Goal: Transaction & Acquisition: Purchase product/service

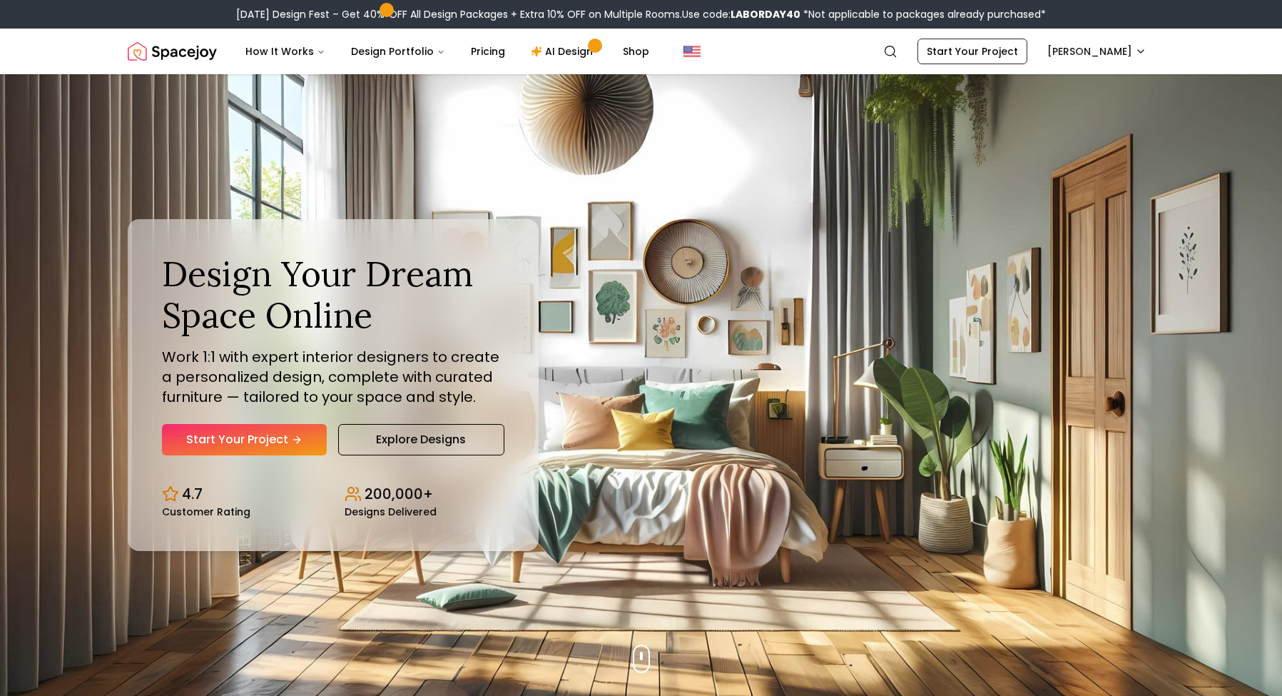
click at [761, 16] on b "LABORDAY40" at bounding box center [766, 14] width 70 height 14
copy b "LABORDAY40"
click at [558, 48] on link "AI Design" at bounding box center [564, 51] width 89 height 29
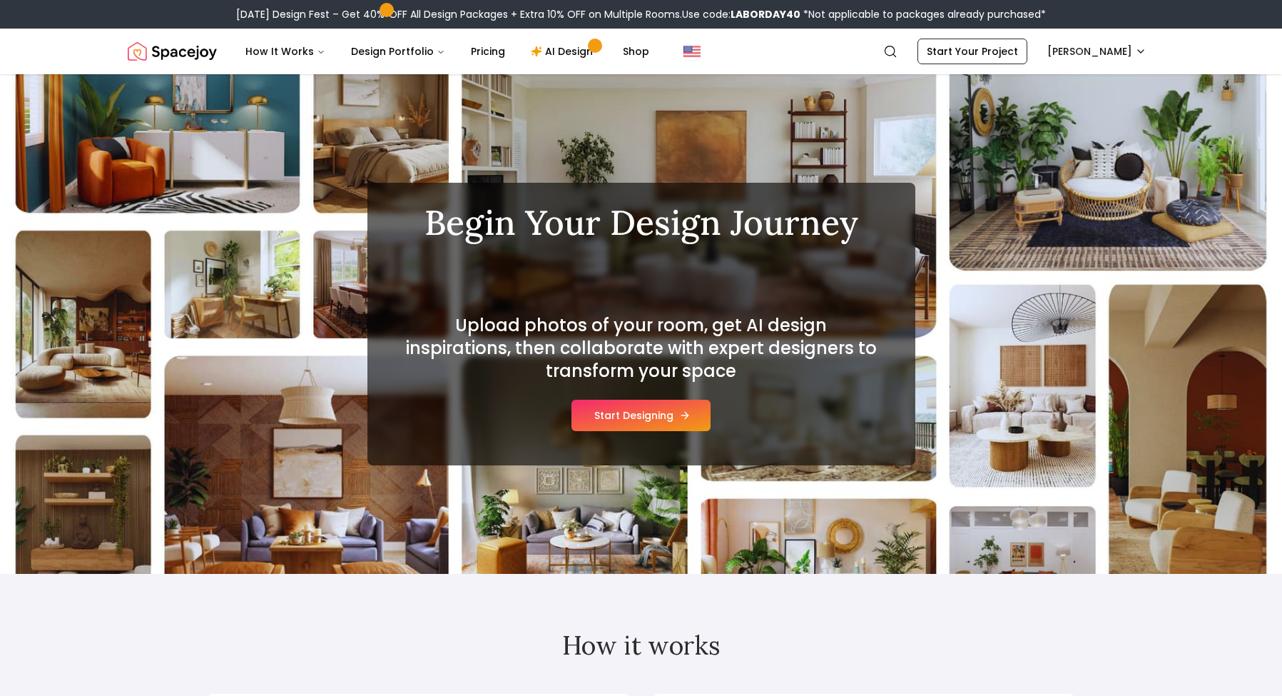
click at [639, 419] on button "Start Designing" at bounding box center [641, 415] width 139 height 31
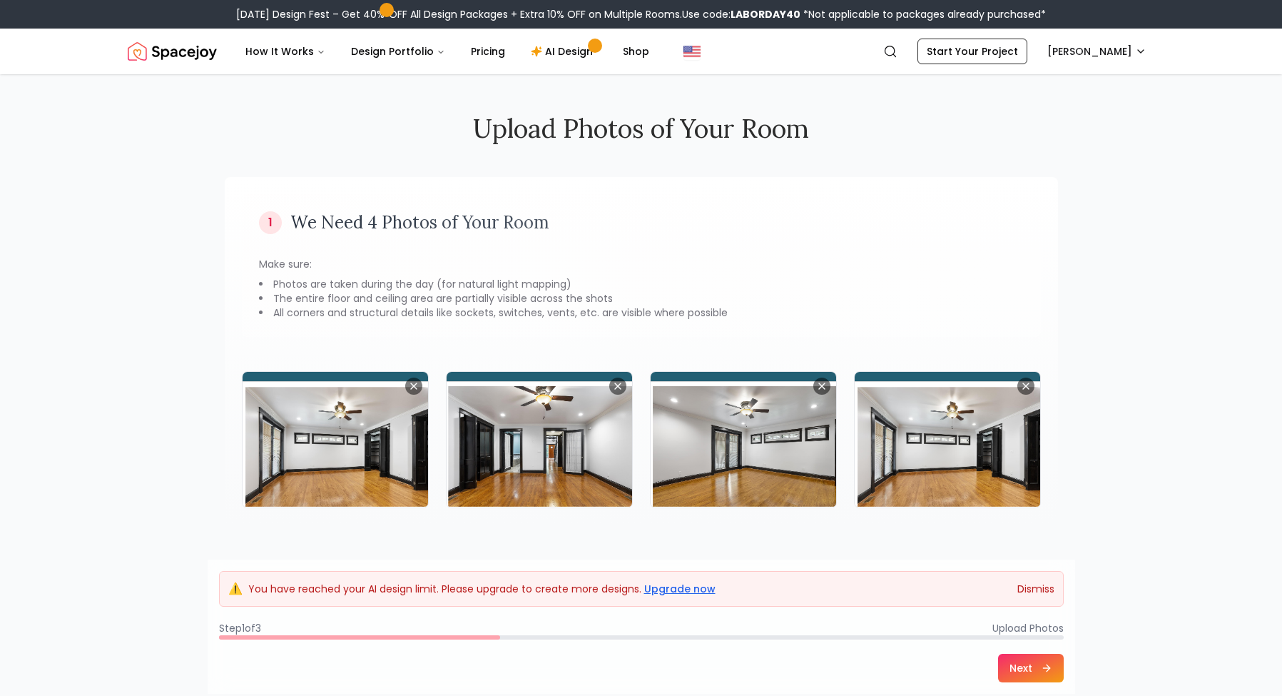
click at [1038, 589] on button "Dismiss" at bounding box center [1036, 589] width 37 height 14
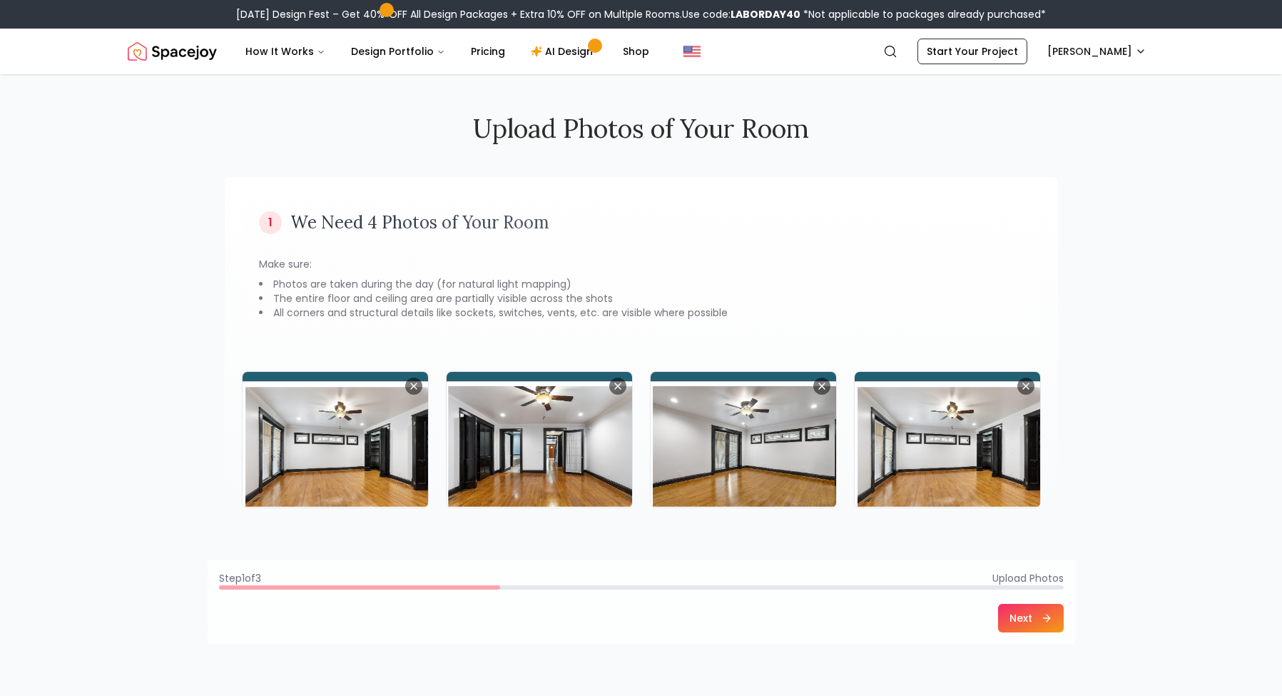
click at [1034, 614] on button "Next" at bounding box center [1031, 618] width 66 height 29
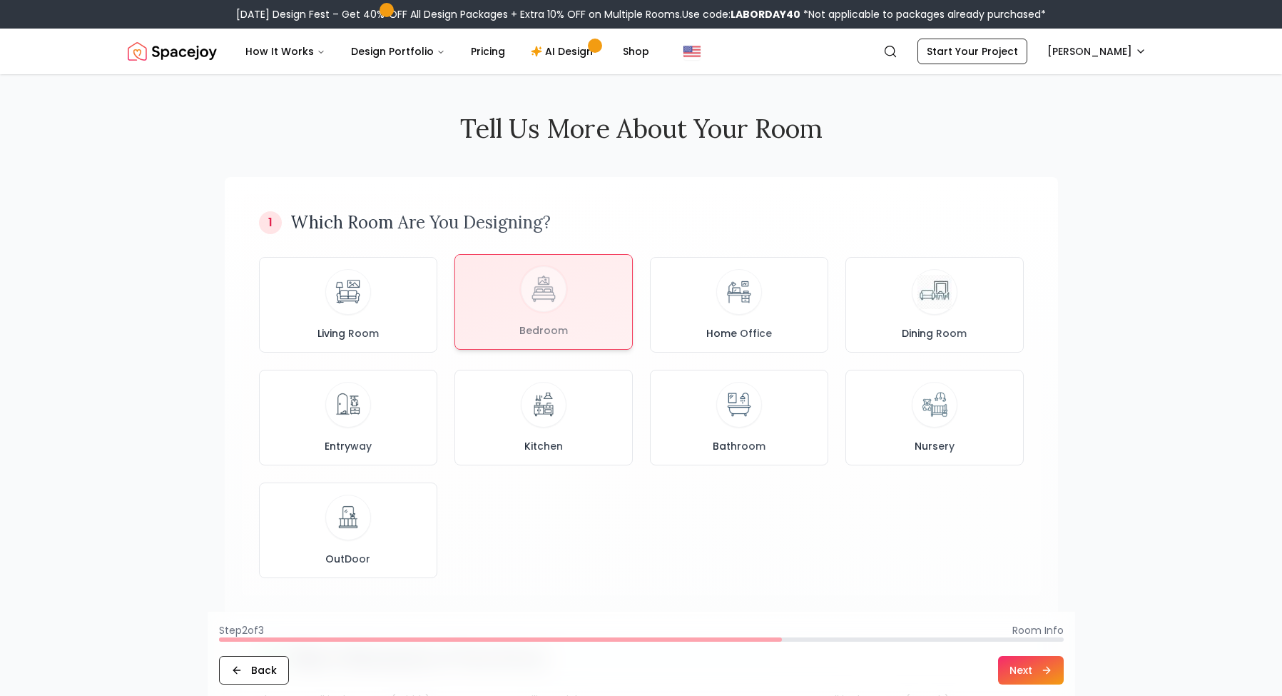
click at [547, 309] on div at bounding box center [543, 302] width 177 height 94
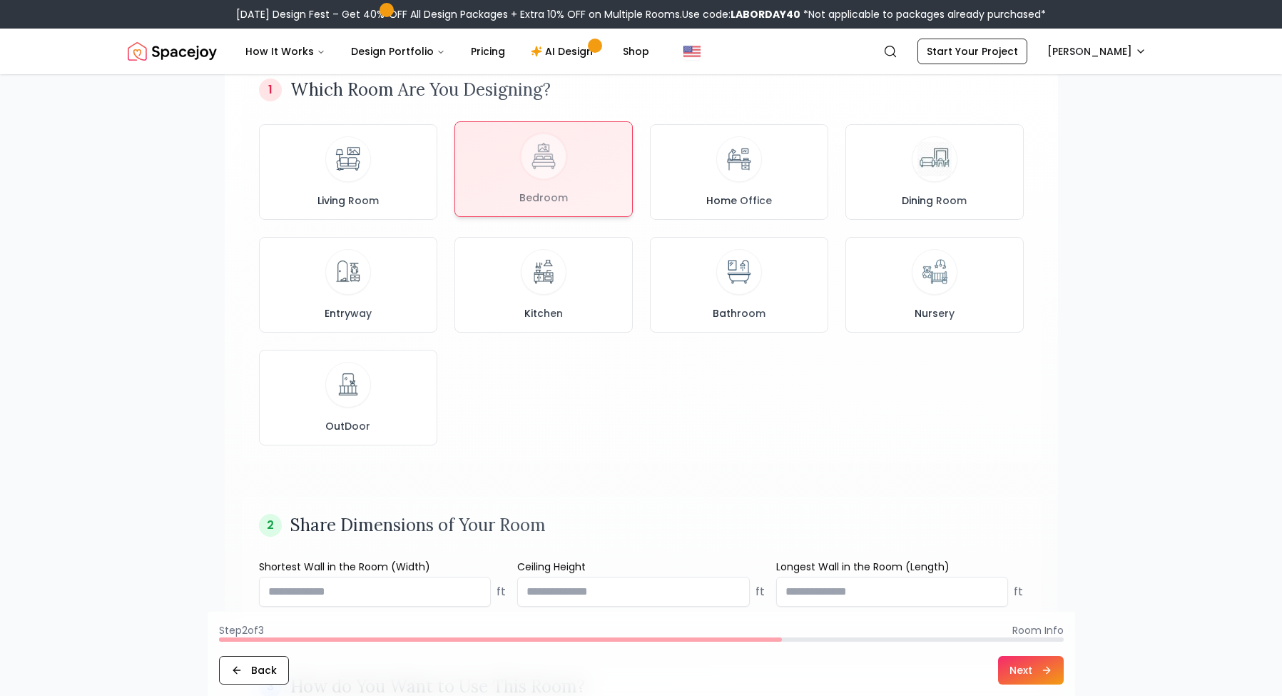
scroll to position [136, 0]
click at [1020, 662] on button "Next" at bounding box center [1031, 670] width 66 height 29
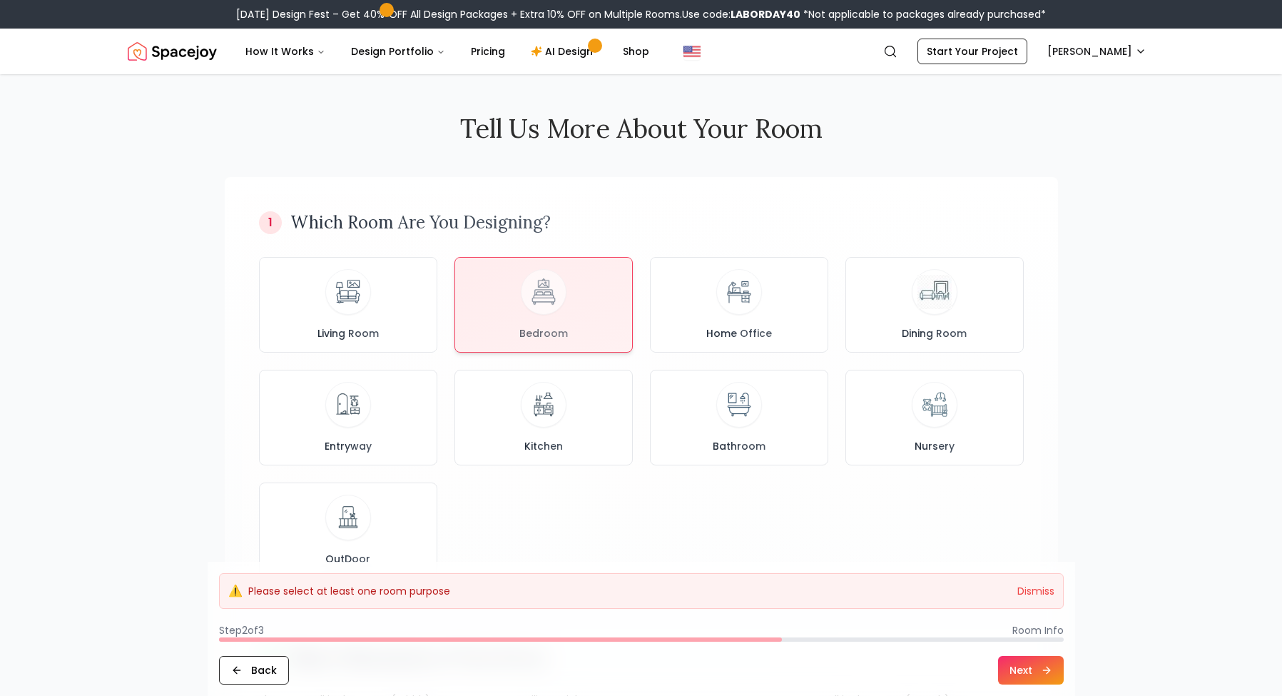
scroll to position [0, 0]
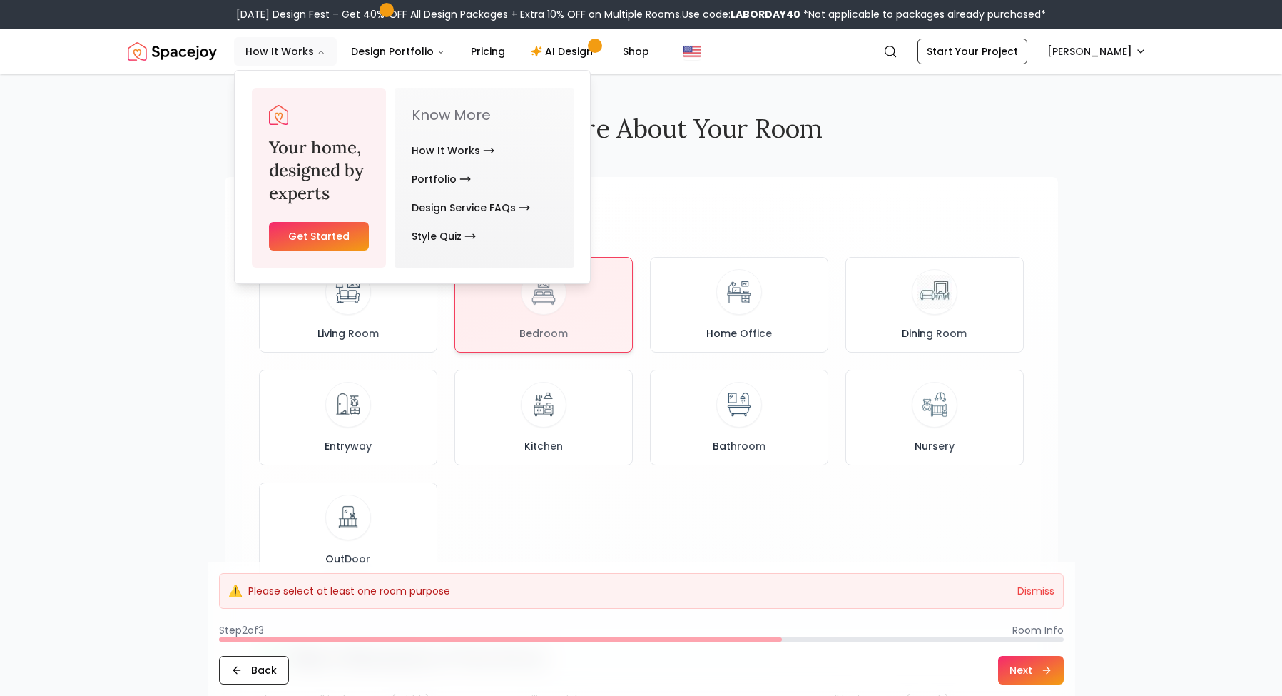
click at [303, 50] on button "How It Works" at bounding box center [285, 51] width 103 height 29
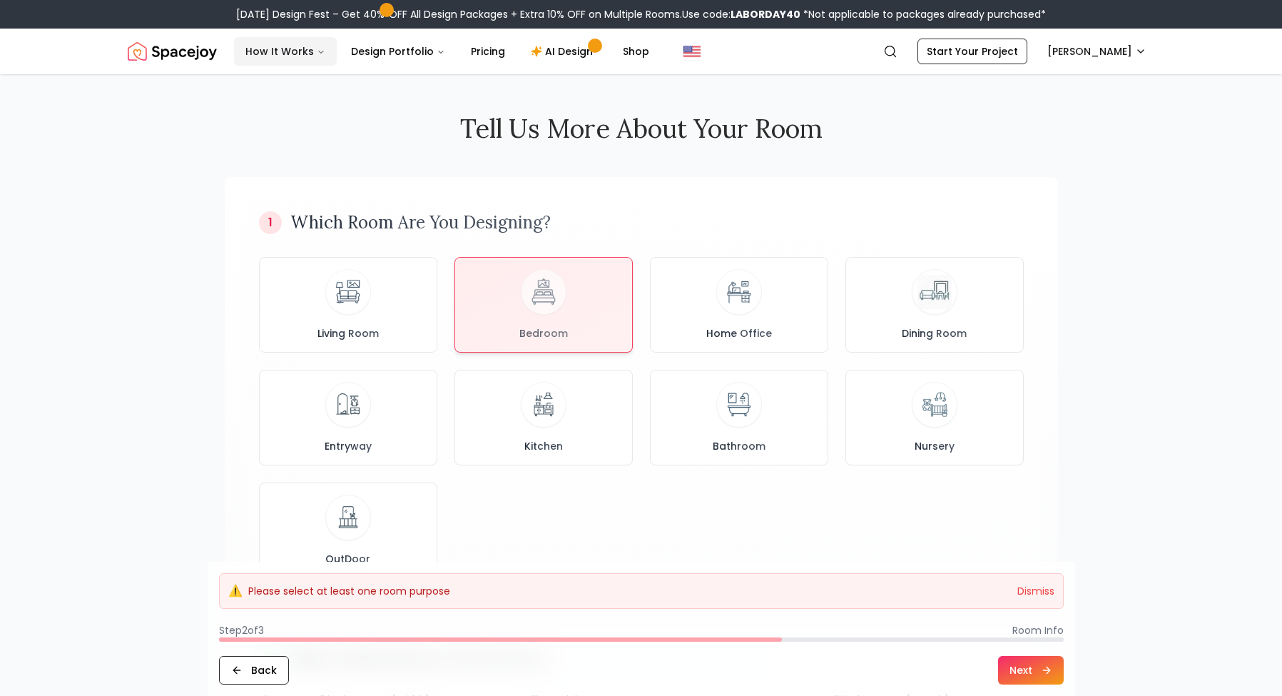
click at [303, 50] on button "How It Works" at bounding box center [285, 51] width 103 height 29
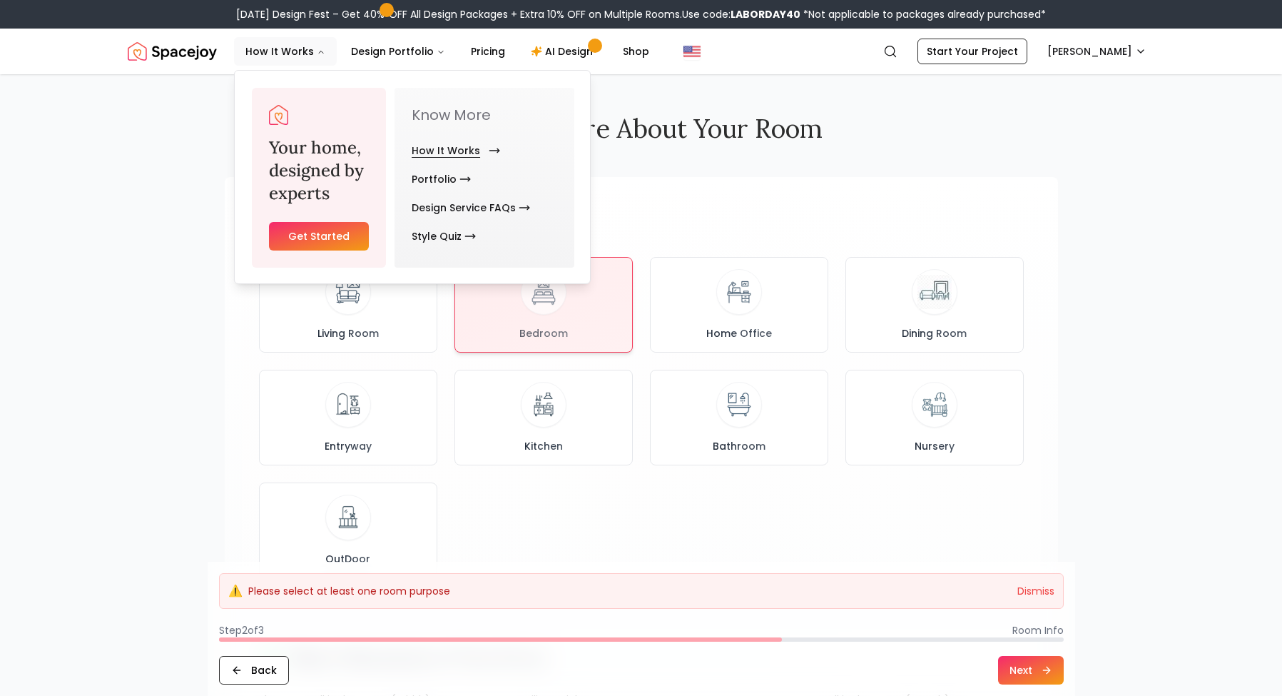
click at [461, 149] on link "How It Works" at bounding box center [453, 150] width 83 height 29
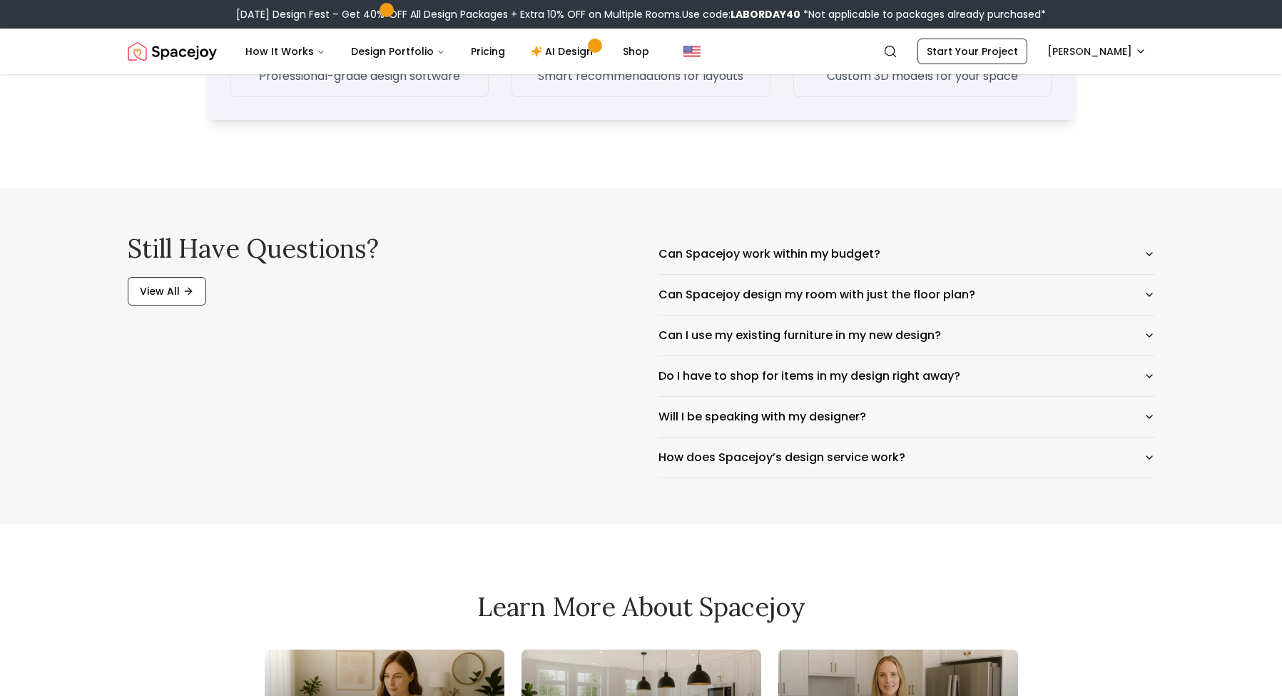
scroll to position [2220, 0]
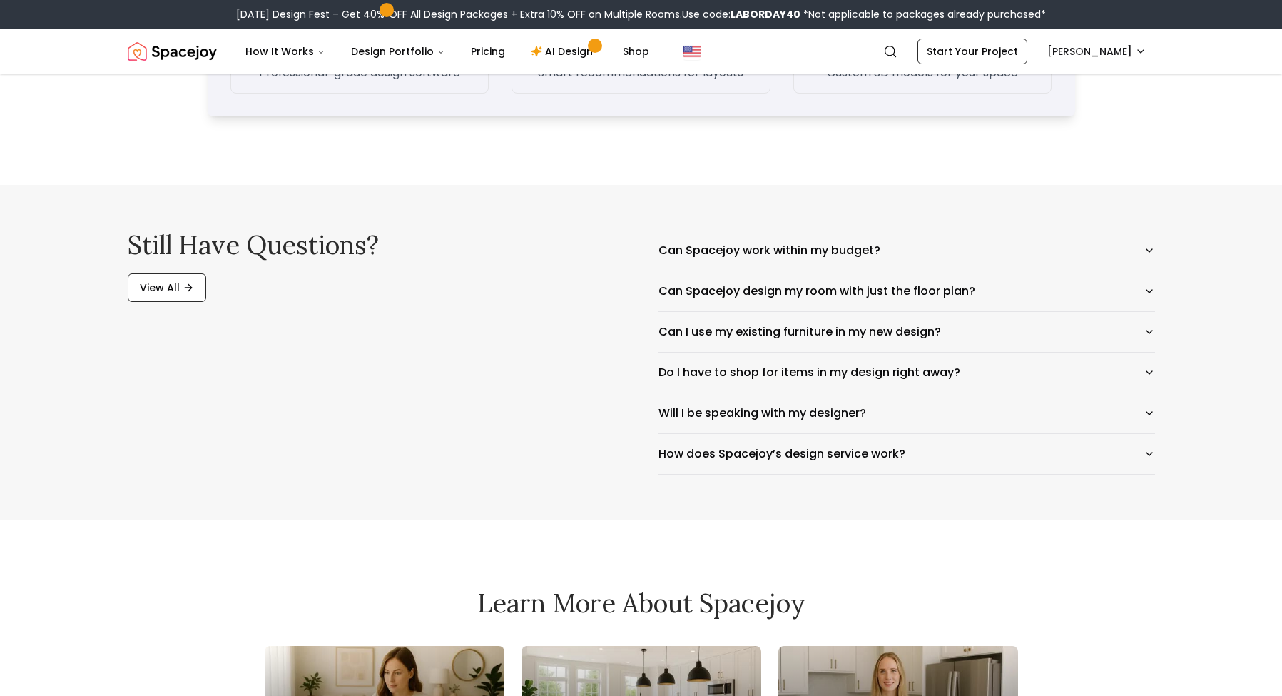
click at [934, 292] on button "Can Spacejoy design my room with just the floor plan?" at bounding box center [907, 291] width 497 height 40
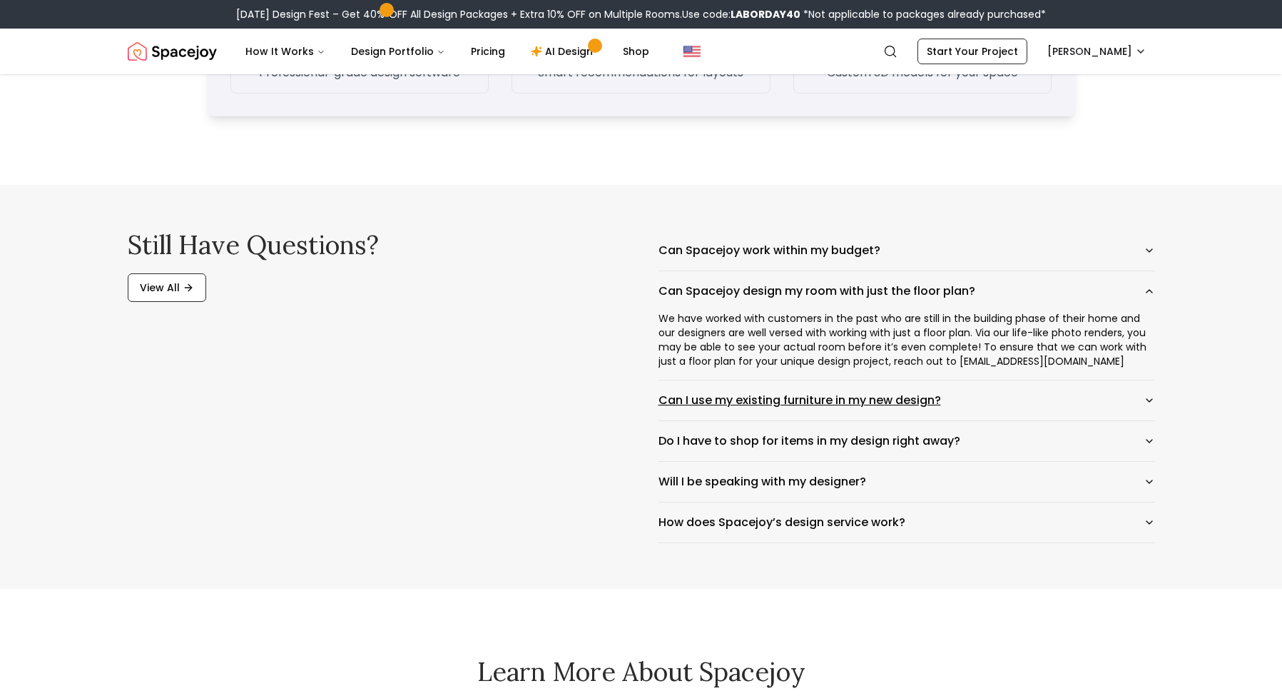
click at [799, 400] on button "Can I use my existing furniture in my new design?" at bounding box center [907, 400] width 497 height 40
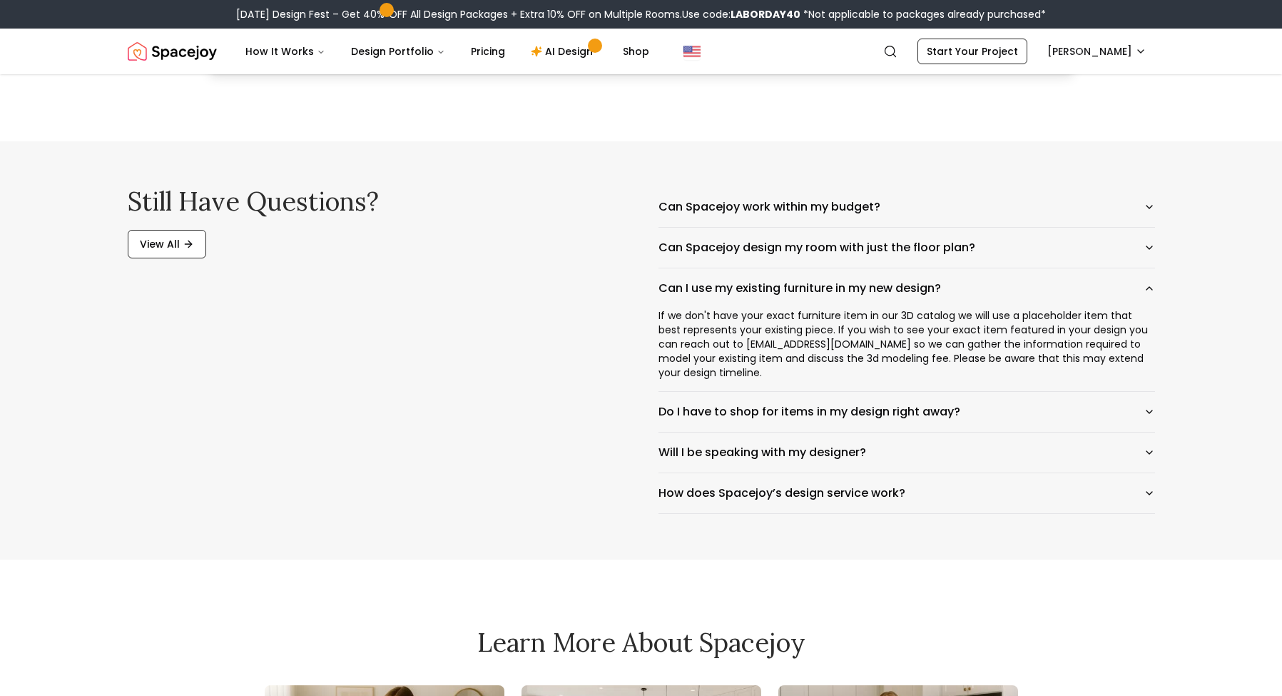
scroll to position [2263, 0]
click at [769, 401] on button "Do I have to shop for items in my design right away?" at bounding box center [907, 412] width 497 height 40
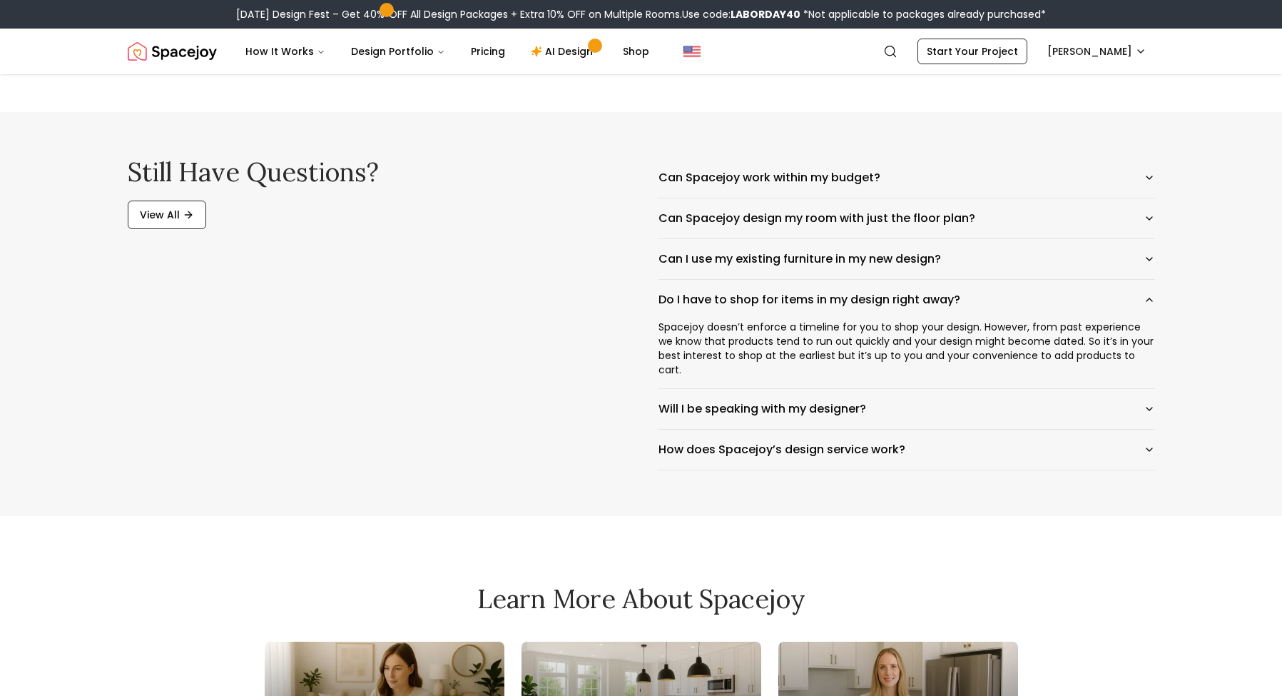
scroll to position [2294, 0]
click at [740, 389] on button "Will I be speaking with my designer?" at bounding box center [907, 407] width 497 height 40
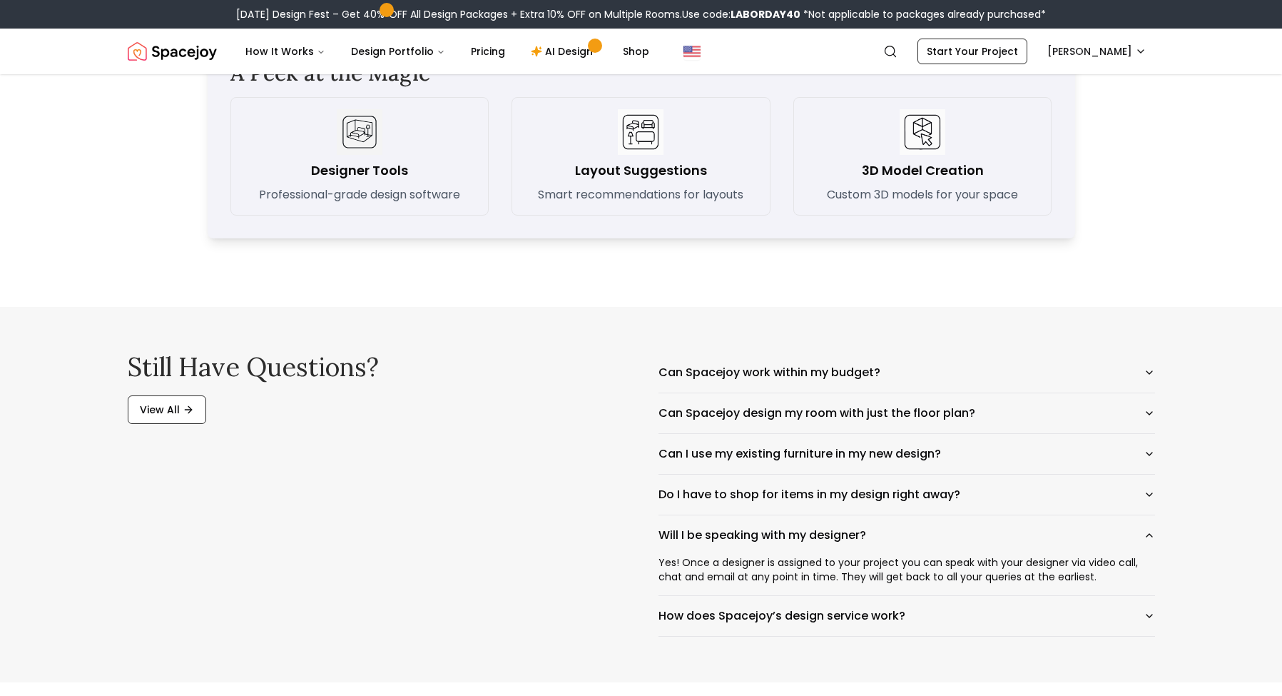
scroll to position [2098, 0]
click at [485, 54] on link "Pricing" at bounding box center [488, 51] width 57 height 29
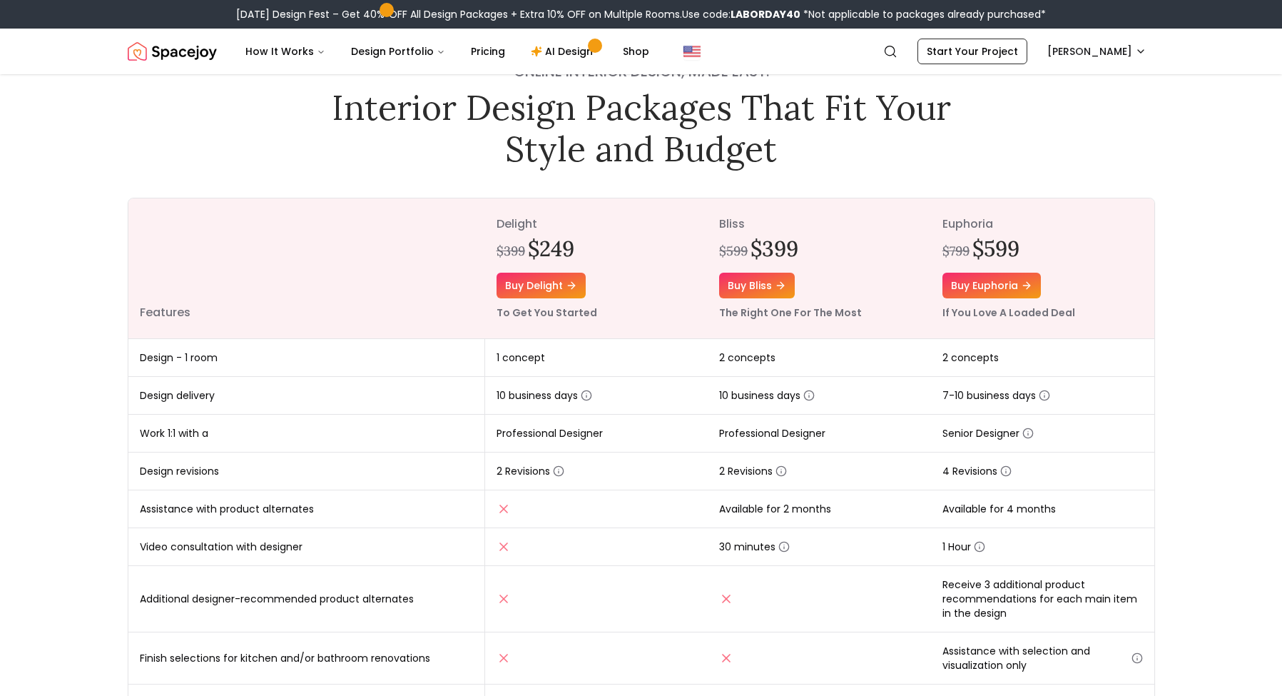
scroll to position [57, 0]
click at [1027, 435] on icon "button" at bounding box center [1028, 434] width 11 height 11
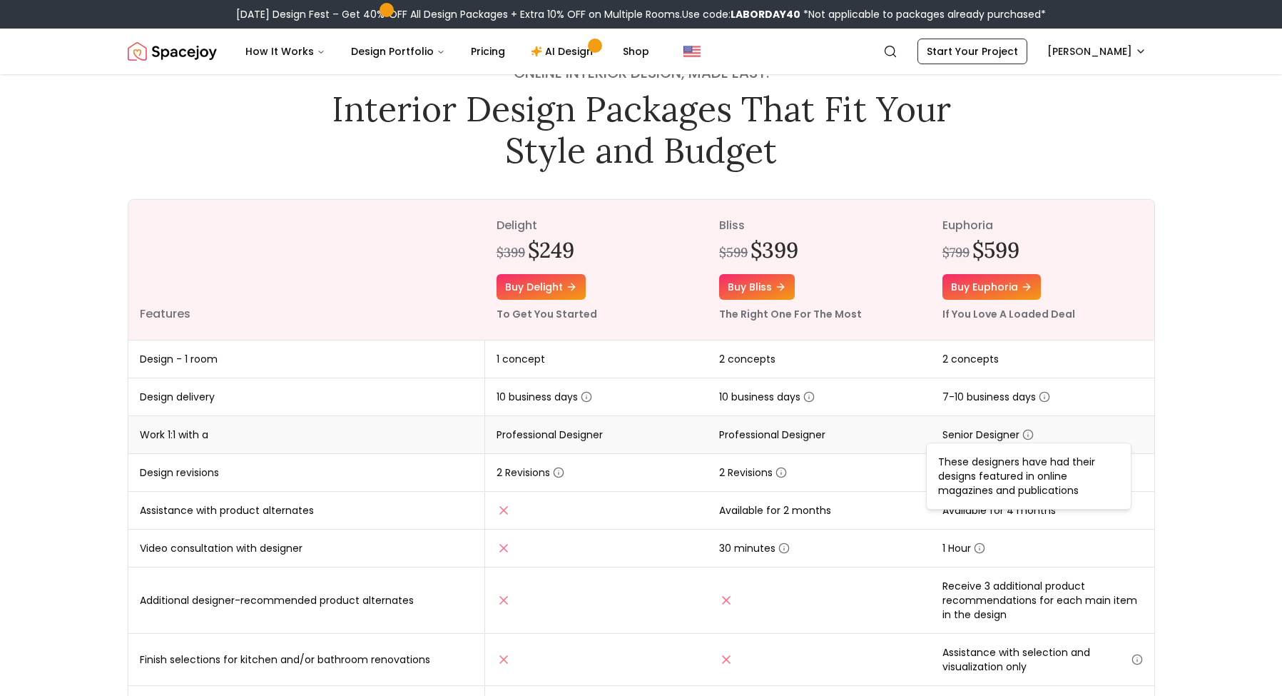
click at [1123, 426] on td "Senior Designer" at bounding box center [1042, 435] width 223 height 38
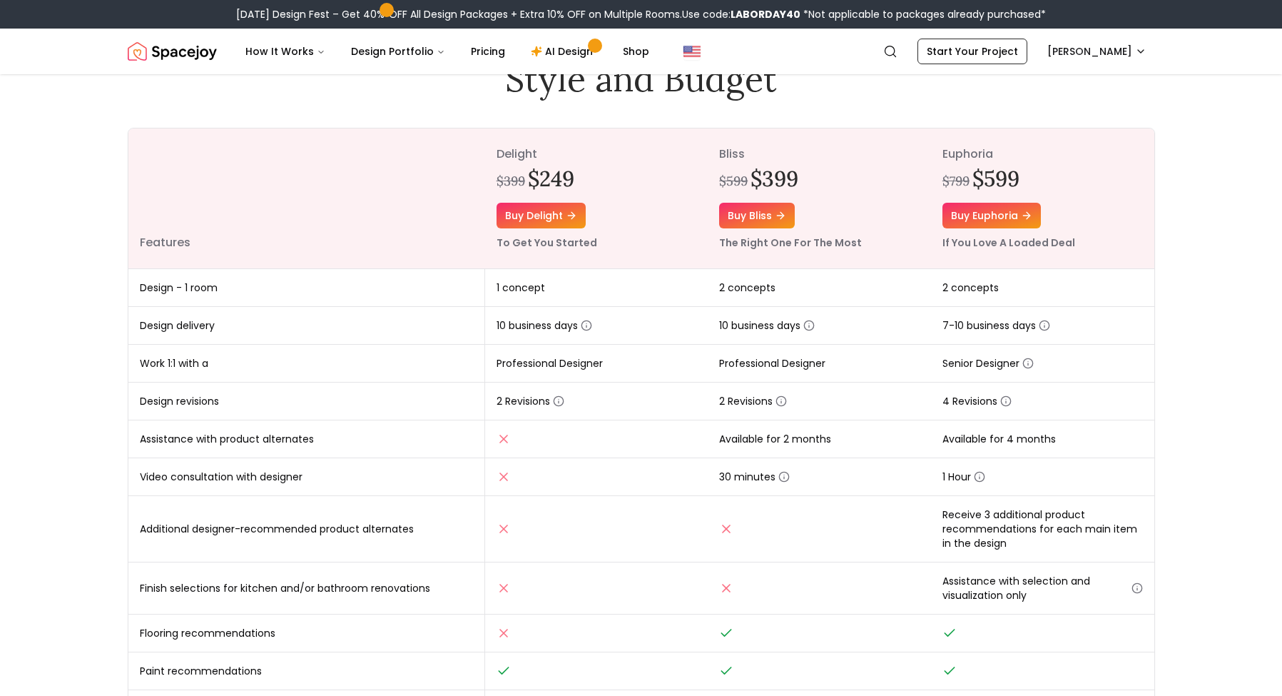
scroll to position [132, 0]
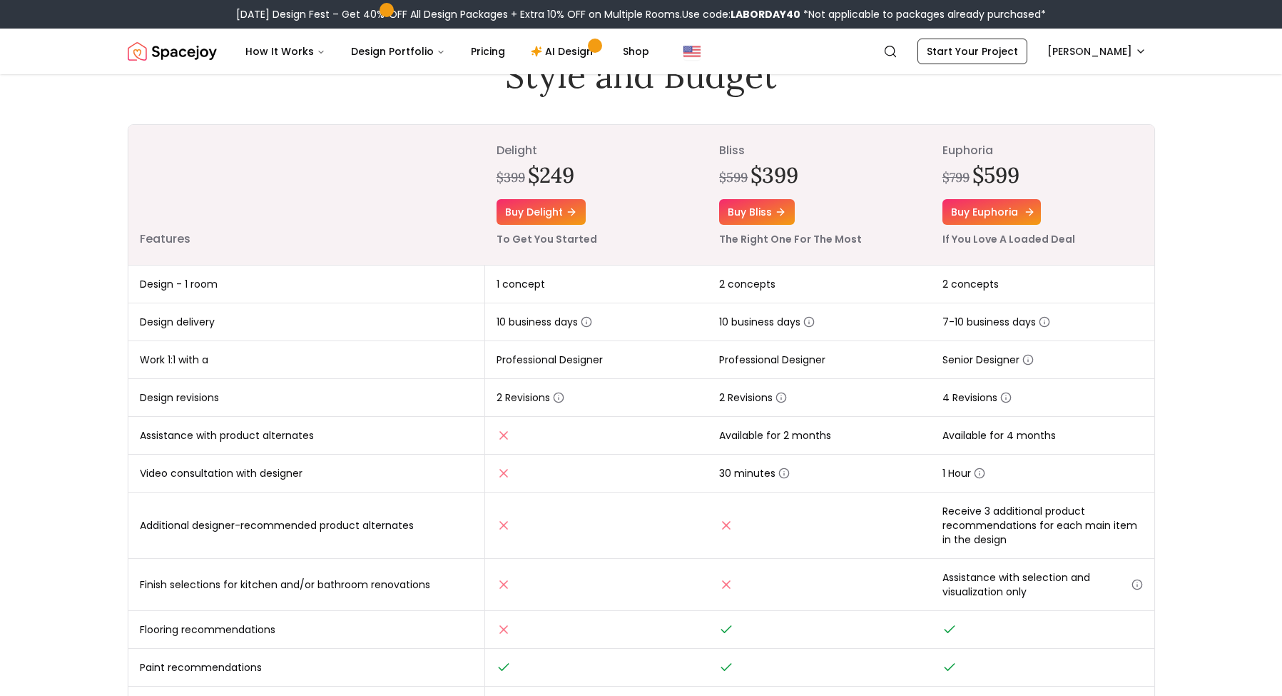
click at [983, 206] on link "Buy euphoria" at bounding box center [992, 212] width 98 height 26
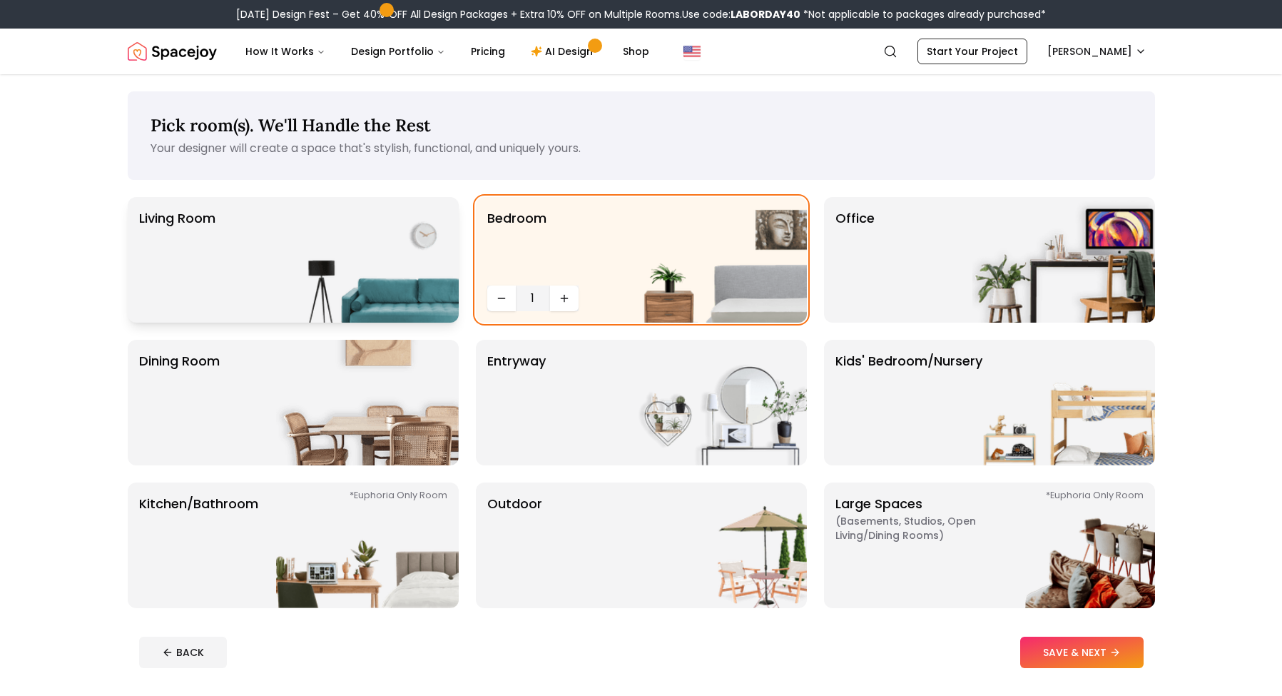
click at [285, 281] on img at bounding box center [367, 260] width 183 height 126
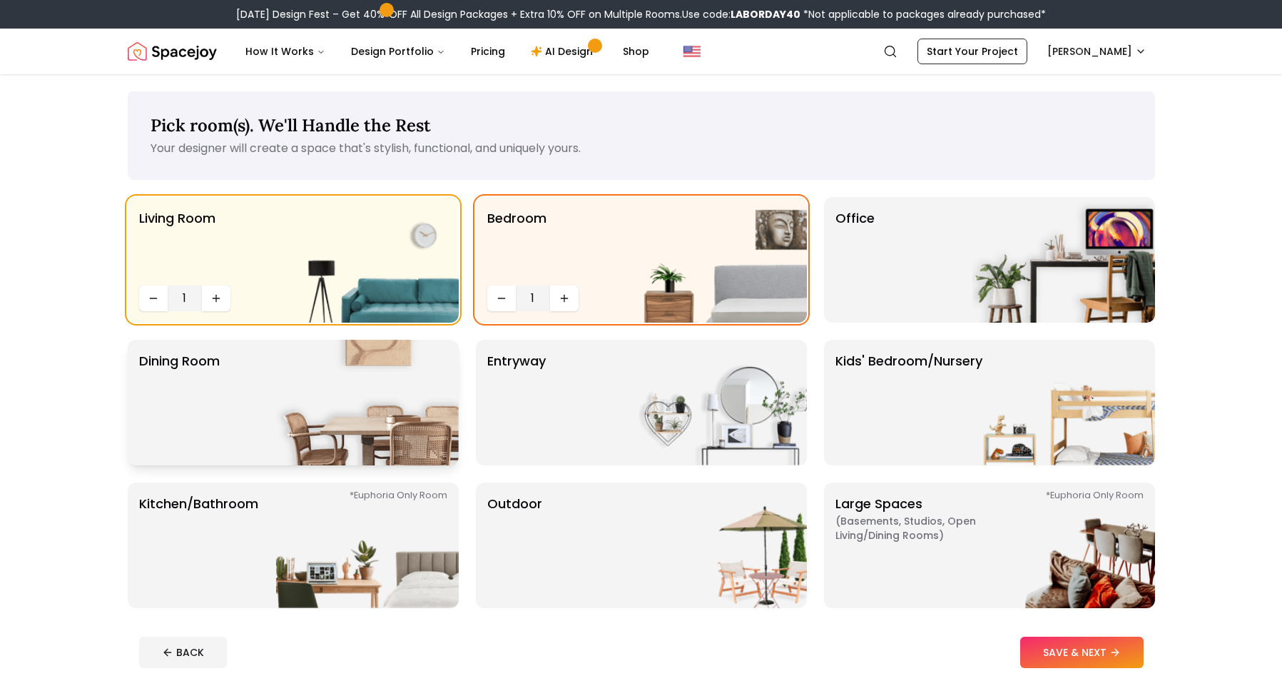
click at [292, 410] on img at bounding box center [367, 403] width 183 height 126
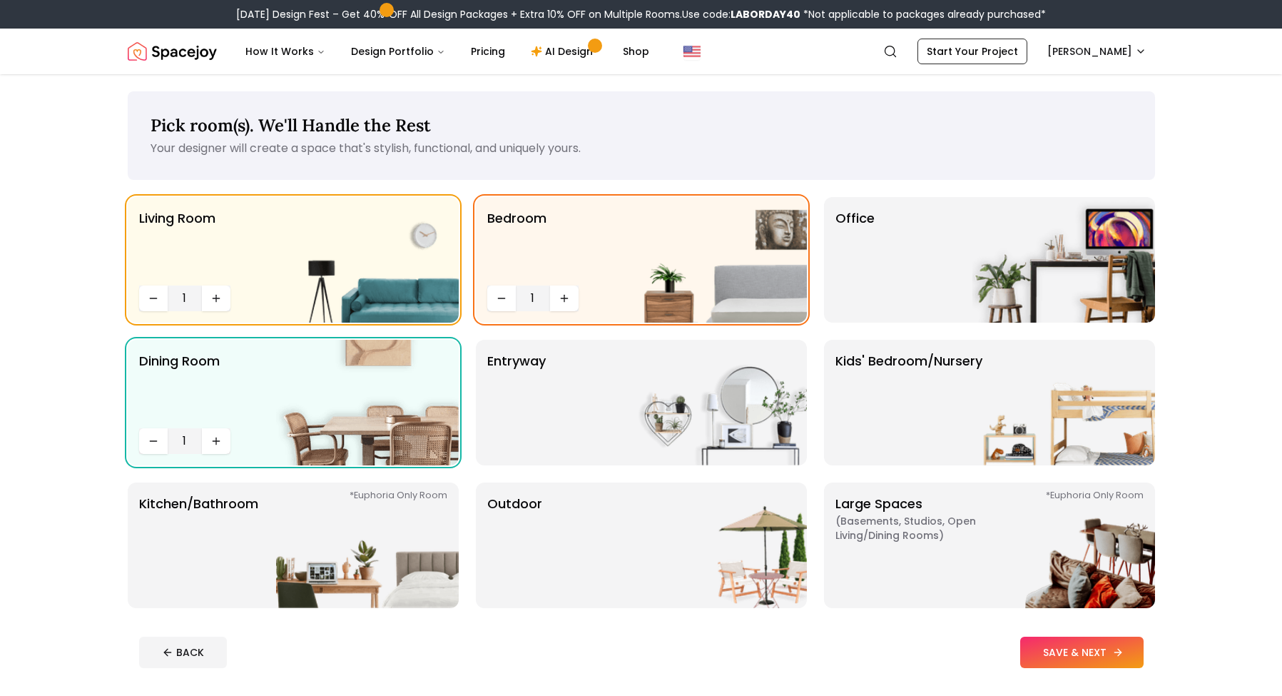
click at [1099, 654] on button "SAVE & NEXT" at bounding box center [1081, 652] width 123 height 31
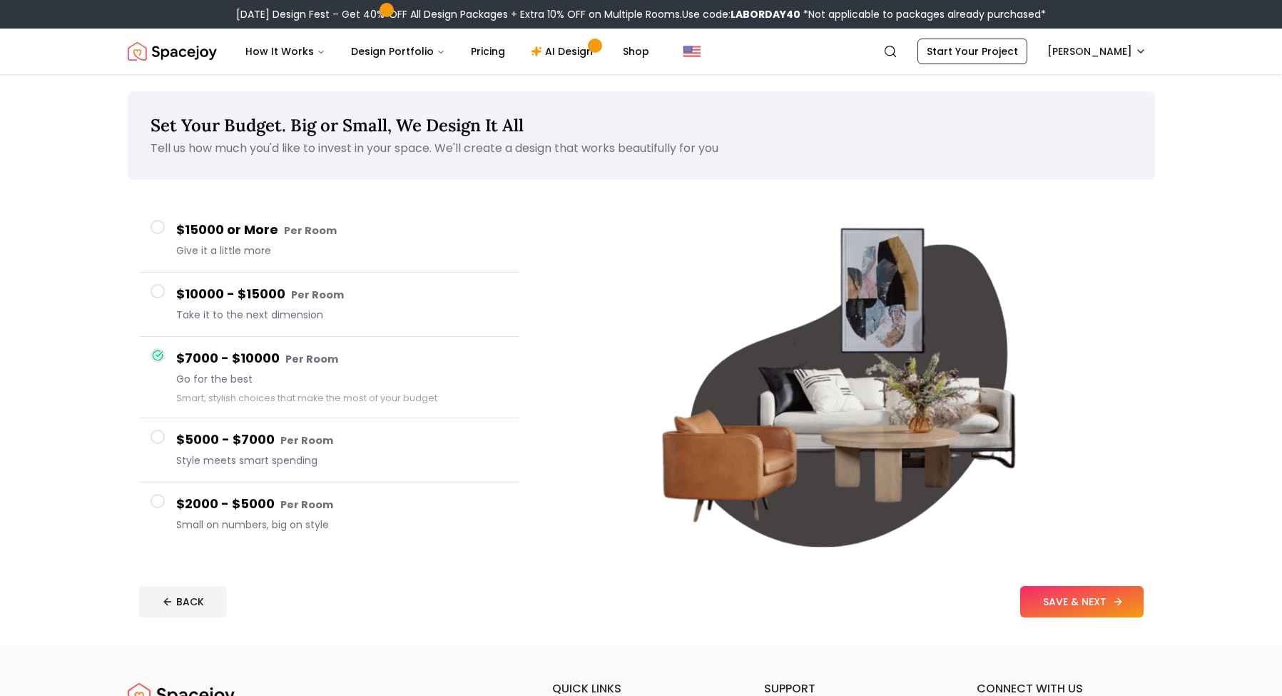
click at [1091, 602] on button "SAVE & NEXT" at bounding box center [1081, 601] width 123 height 31
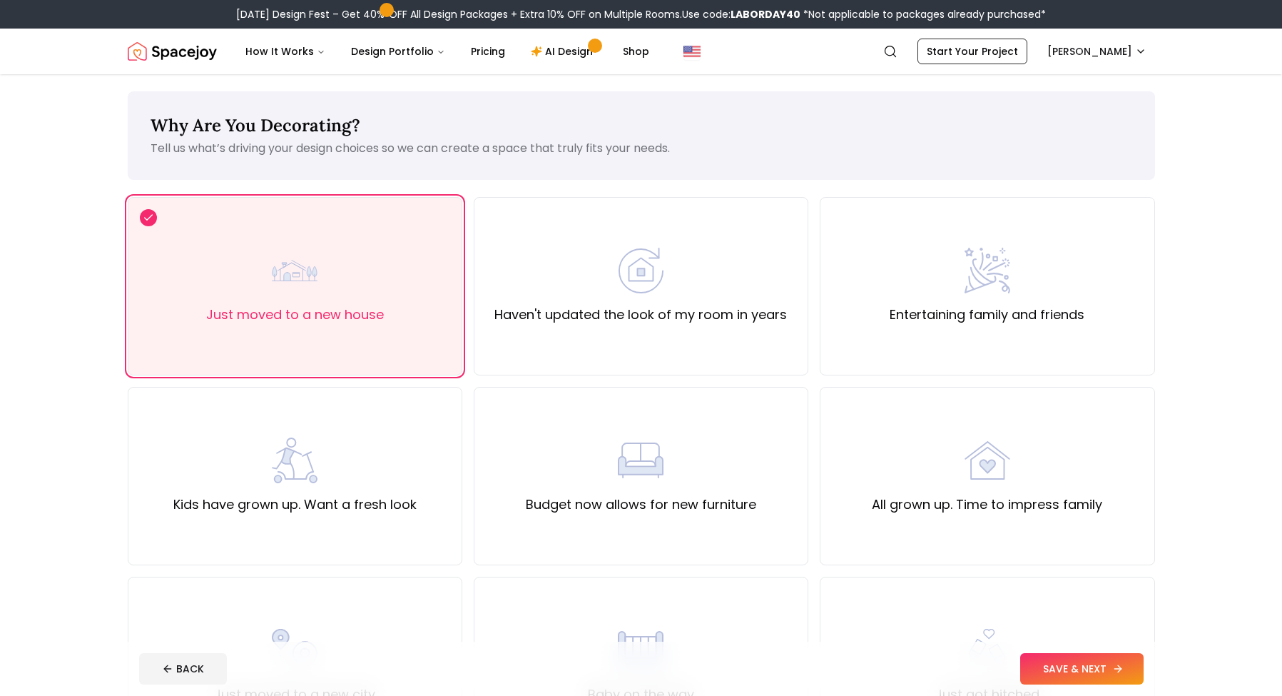
click at [1080, 659] on button "SAVE & NEXT" at bounding box center [1081, 668] width 123 height 31
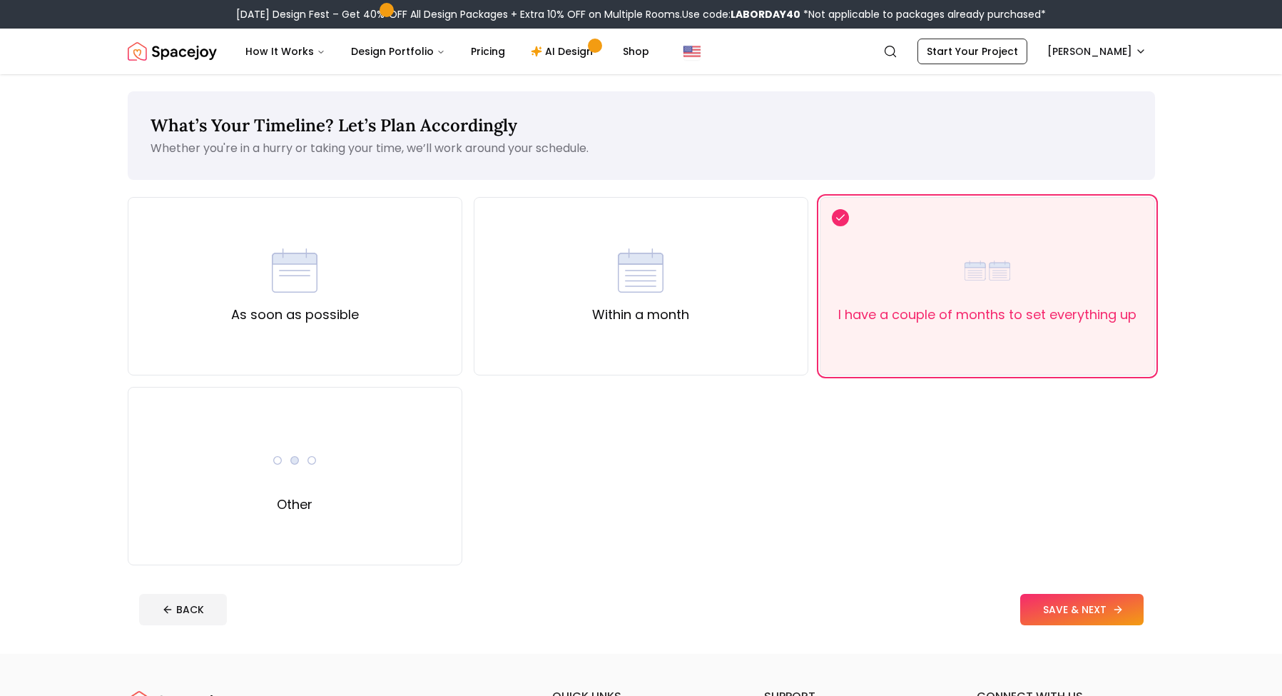
click at [1078, 609] on button "SAVE & NEXT" at bounding box center [1081, 609] width 123 height 31
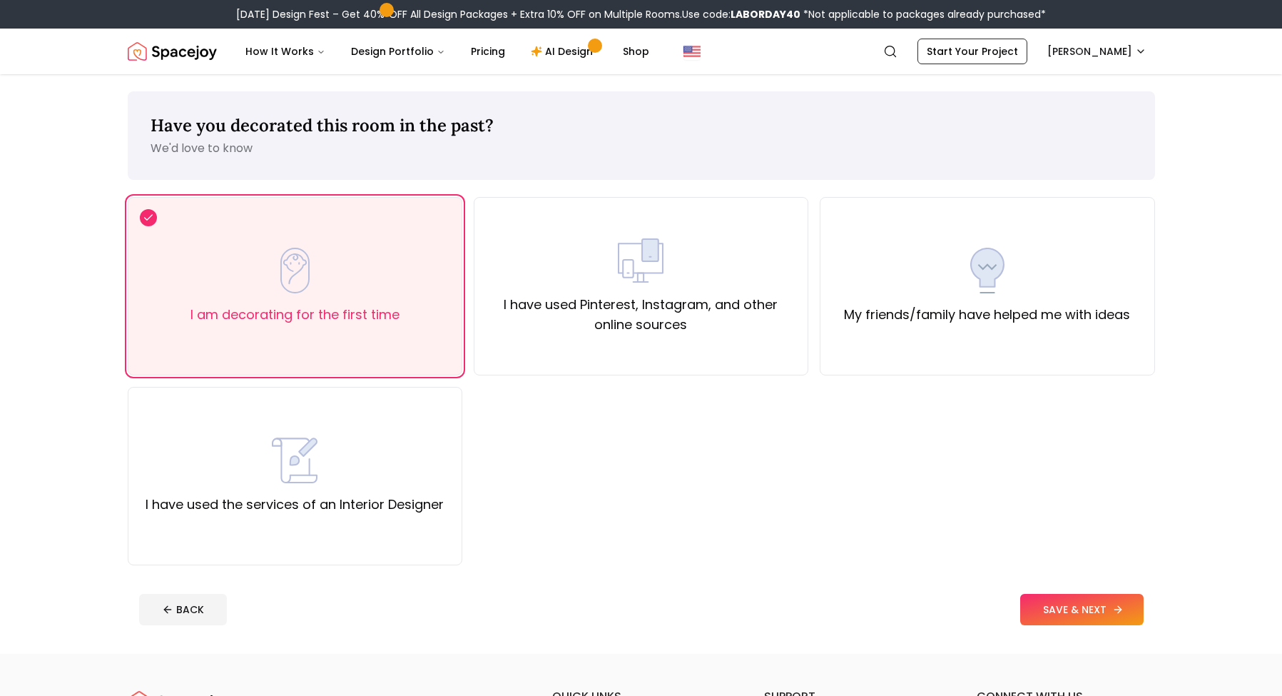
click at [1078, 609] on button "SAVE & NEXT" at bounding box center [1081, 609] width 123 height 31
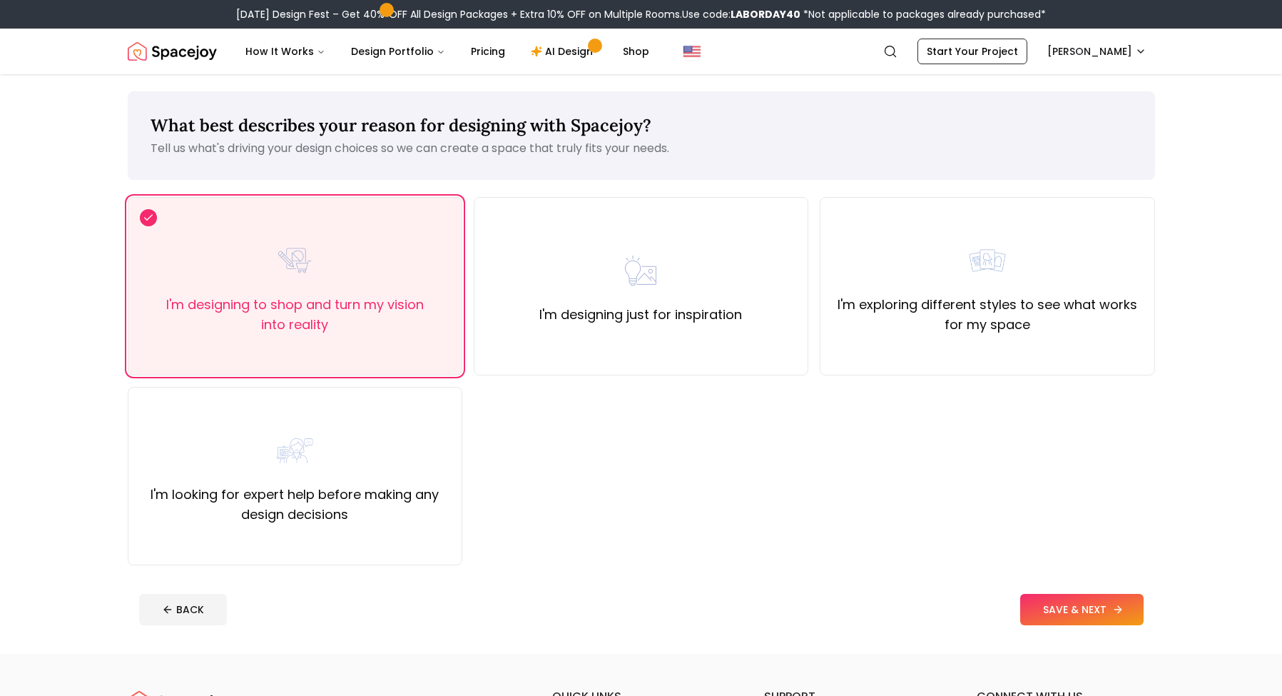
click at [1078, 609] on button "SAVE & NEXT" at bounding box center [1081, 609] width 123 height 31
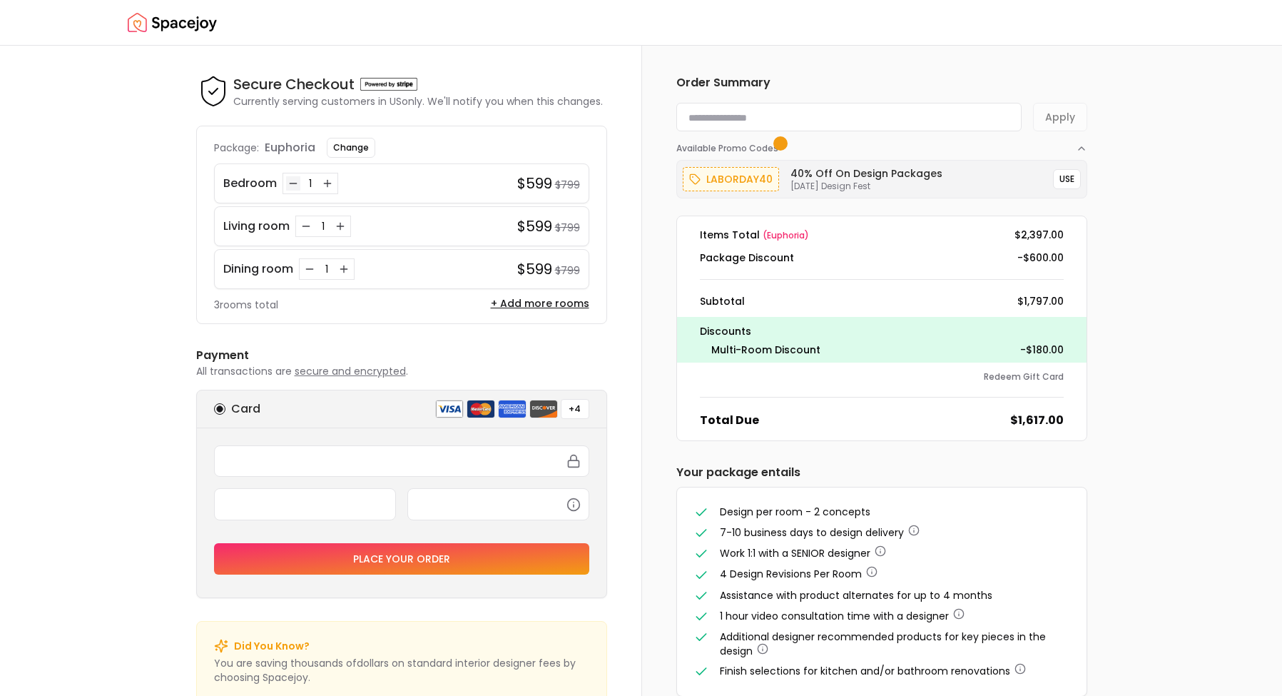
click at [293, 186] on icon "Decrease quantity for Bedroom" at bounding box center [293, 183] width 11 height 11
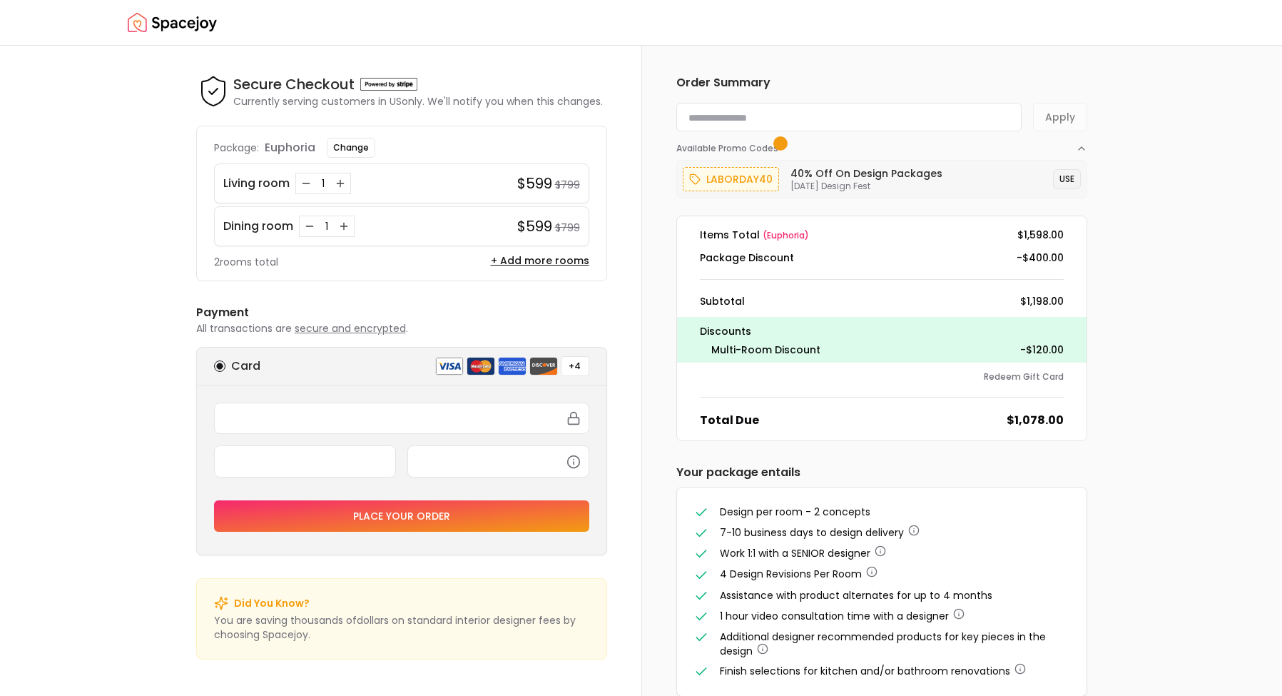
click at [1071, 181] on button "USE" at bounding box center [1067, 179] width 28 height 20
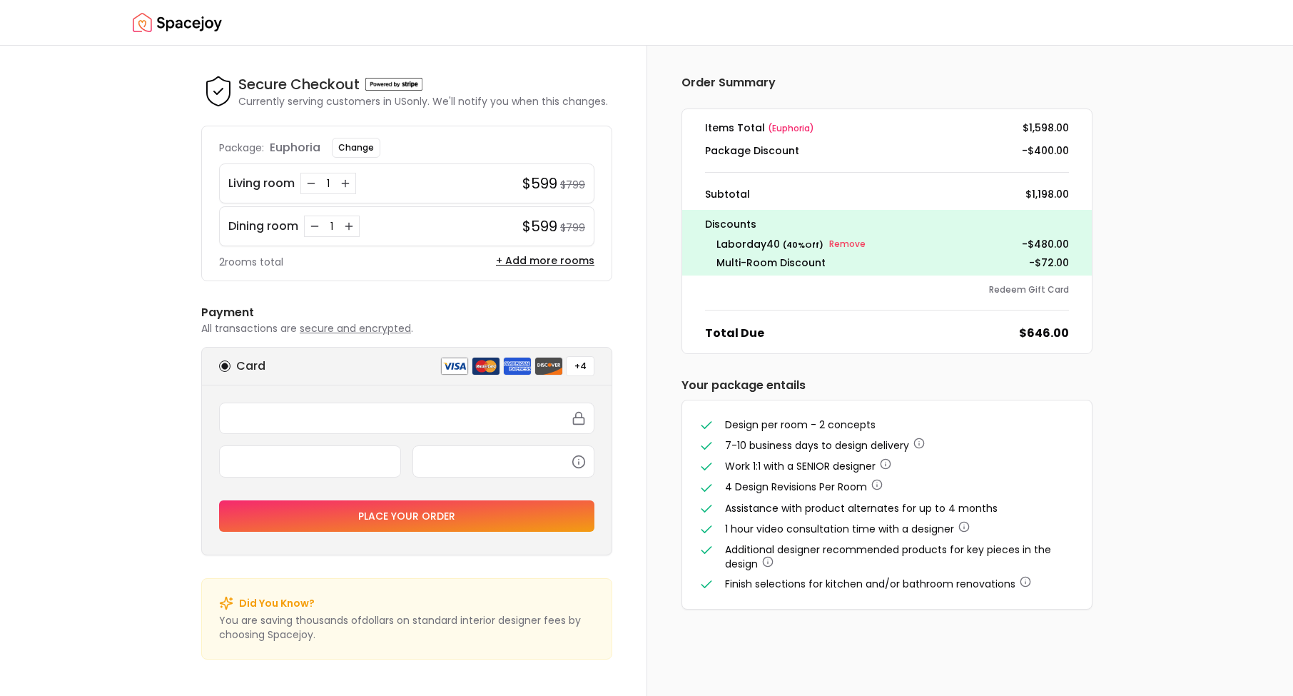
click at [353, 151] on button "Change" at bounding box center [356, 148] width 49 height 20
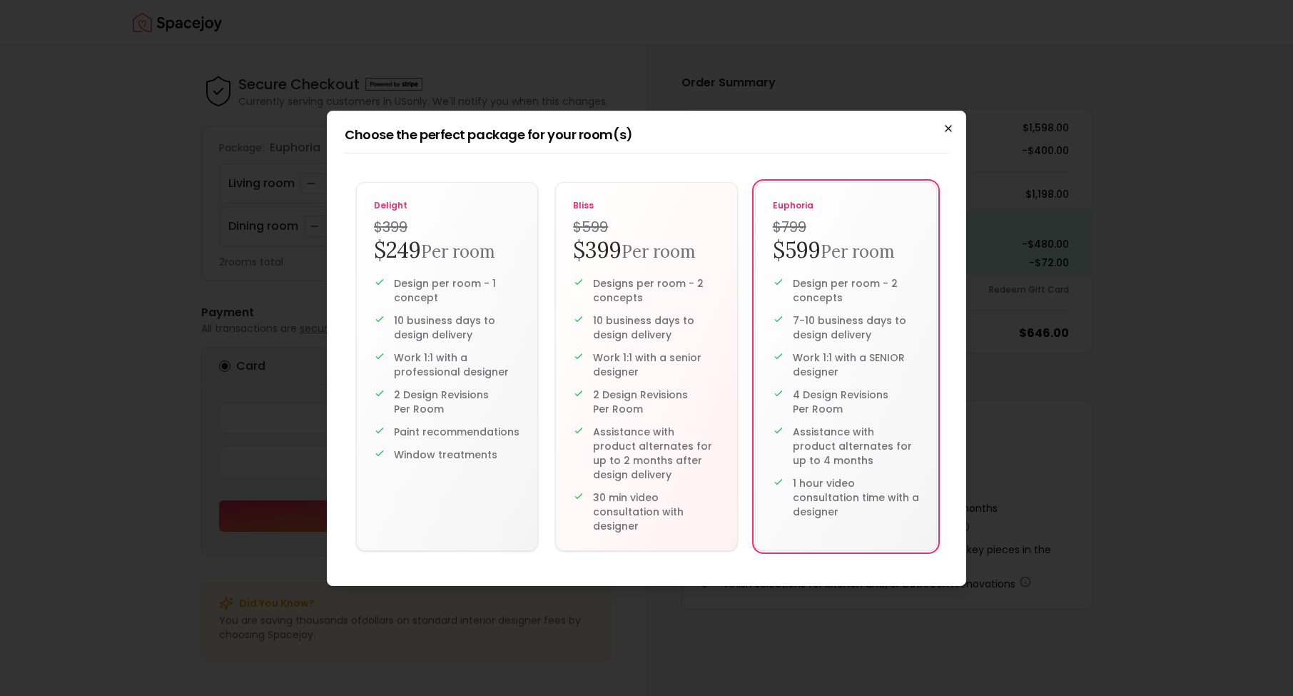
click at [946, 132] on icon "button" at bounding box center [948, 128] width 11 height 11
